Goal: Transaction & Acquisition: Purchase product/service

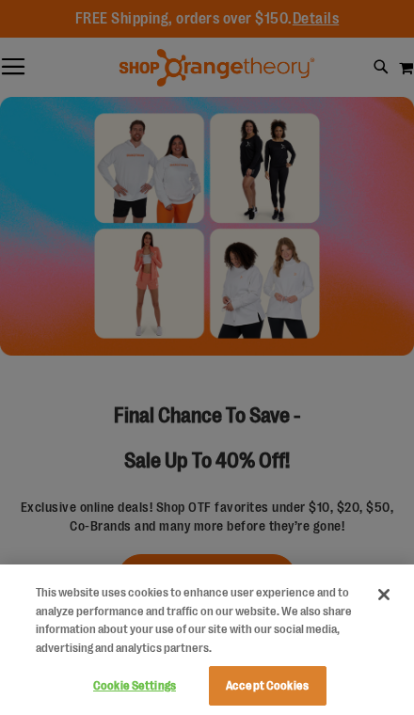
click at [399, 591] on button "Close" at bounding box center [383, 594] width 41 height 41
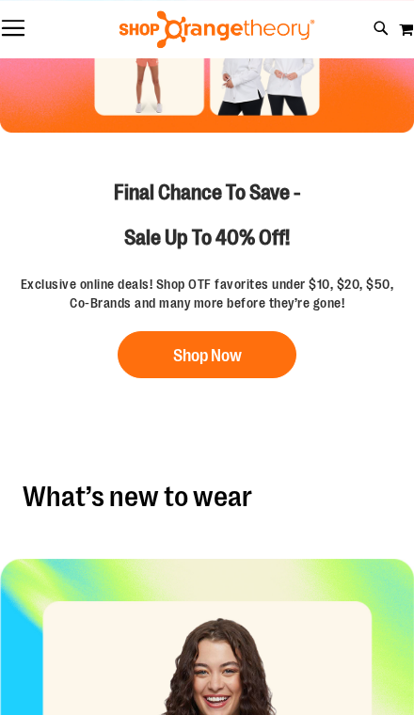
scroll to position [223, 0]
click at [230, 343] on button "Shop Now" at bounding box center [207, 354] width 179 height 47
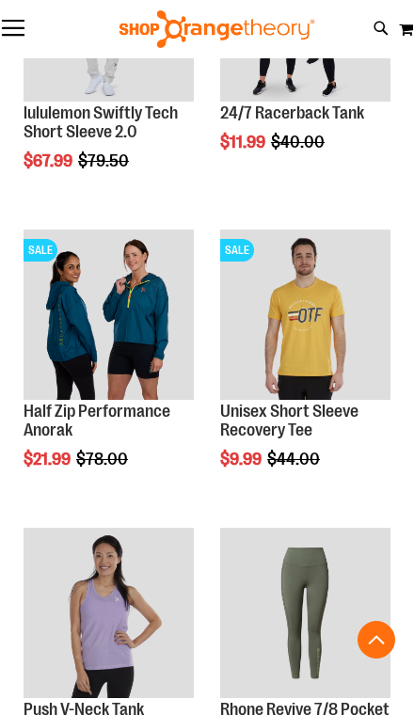
scroll to position [1590, 0]
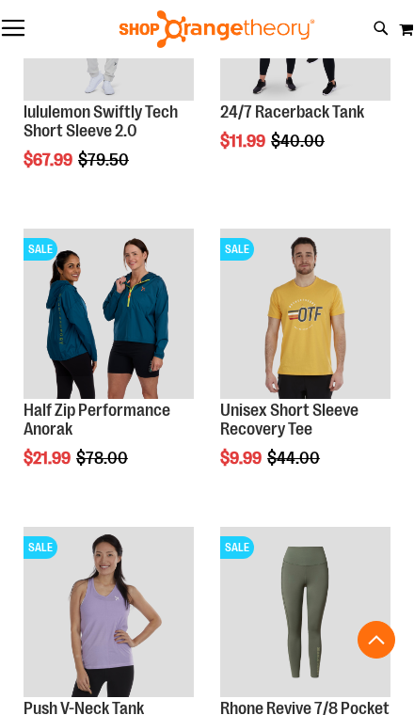
click at [115, 368] on img "product" at bounding box center [109, 314] width 170 height 170
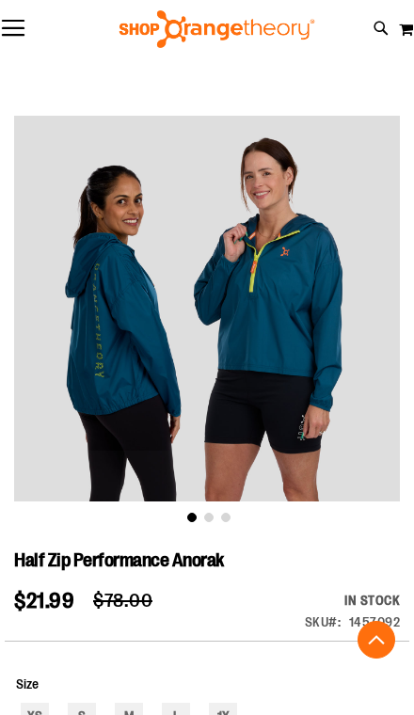
click at [369, 612] on div "1457092" at bounding box center [375, 621] width 52 height 19
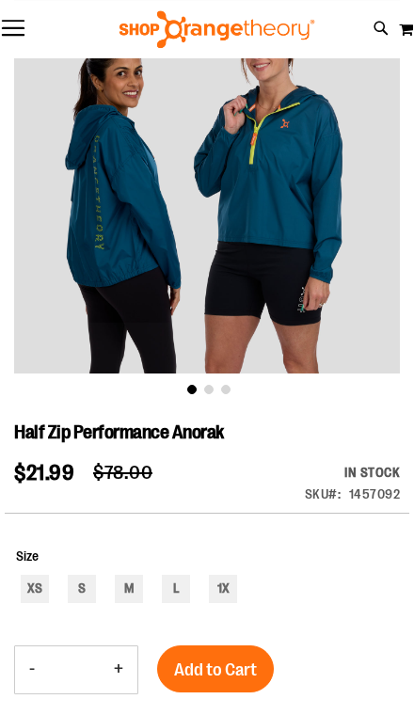
scroll to position [130, 0]
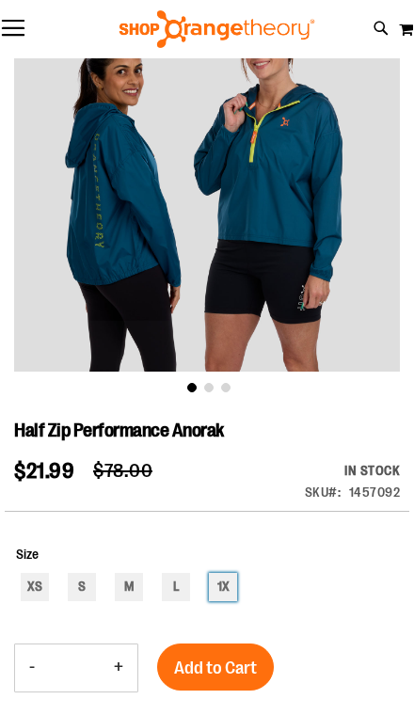
click at [235, 592] on div "1X" at bounding box center [223, 587] width 28 height 28
type input "***"
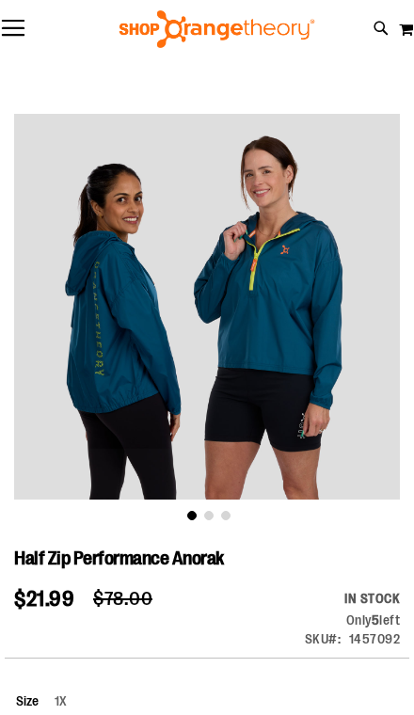
scroll to position [0, 0]
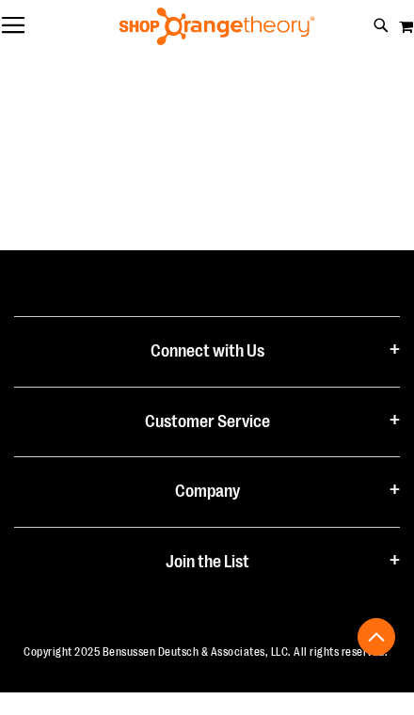
scroll to position [2045, 0]
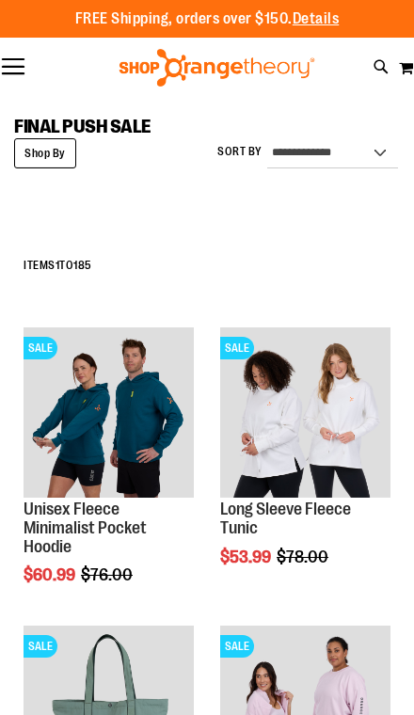
click at [9, 69] on button "Toggle Nav" at bounding box center [13, 67] width 26 height 19
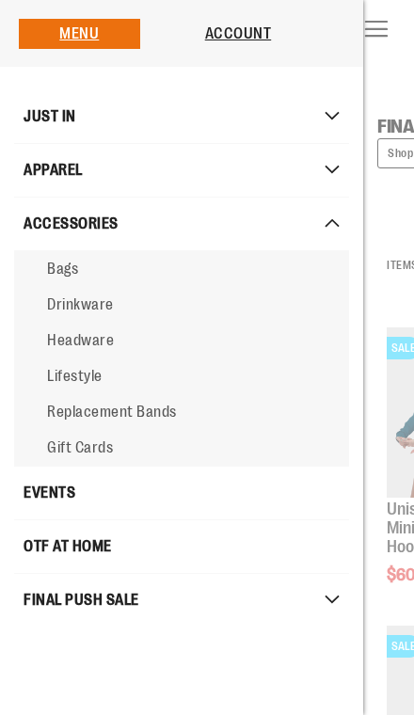
click at [338, 206] on link "ACCESSORIES" at bounding box center [181, 224] width 335 height 53
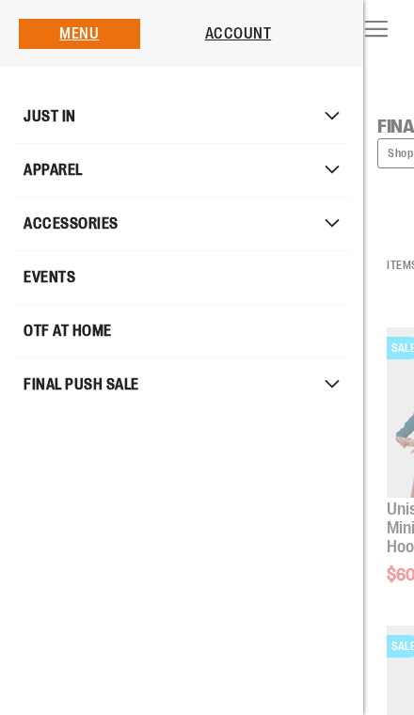
click at [338, 117] on span "Mobile menu" at bounding box center [344, 117] width 19 height 10
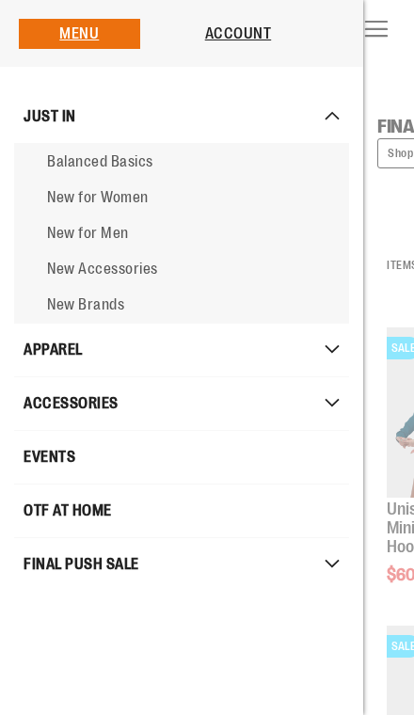
click at [143, 198] on span "New for Women" at bounding box center [98, 197] width 102 height 17
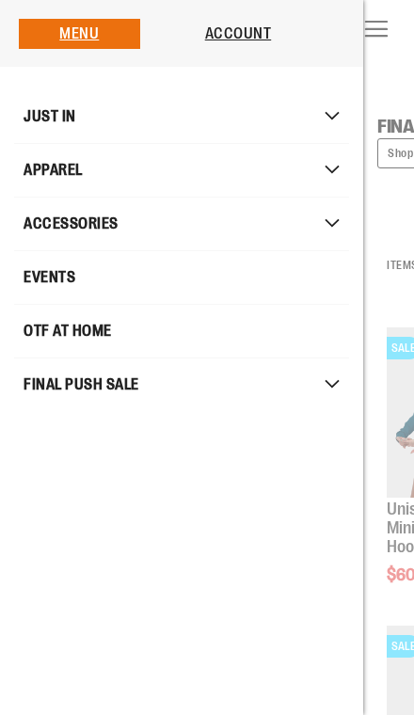
click at [197, 296] on link "EVENTS" at bounding box center [181, 277] width 335 height 53
click at [103, 321] on span "OTF AT HOME" at bounding box center [68, 331] width 88 height 38
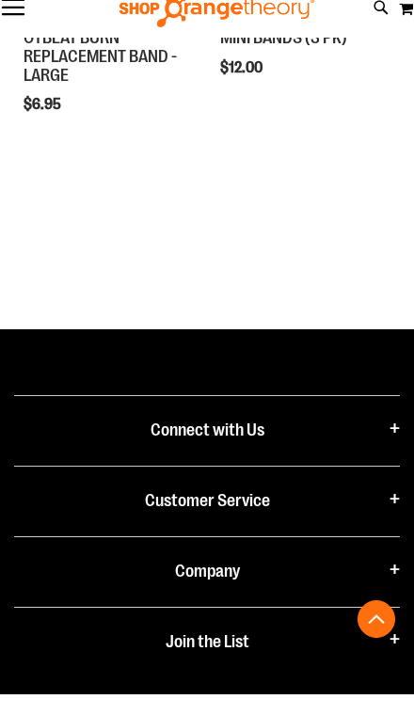
scroll to position [731, 0]
